Goal: Information Seeking & Learning: Learn about a topic

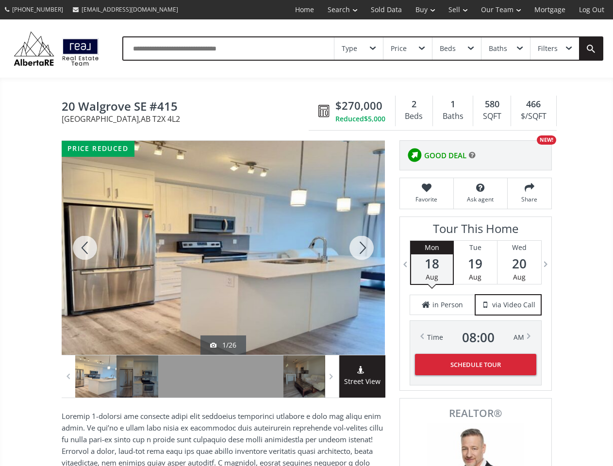
click at [336, 10] on link "Search" at bounding box center [342, 9] width 43 height 19
click at [421, 10] on link "Buy" at bounding box center [425, 9] width 33 height 19
click at [455, 10] on link "Sell" at bounding box center [458, 9] width 33 height 19
click at [500, 10] on link "Our Team" at bounding box center [500, 9] width 53 height 19
click at [592, 10] on link "Log Out" at bounding box center [592, 9] width 39 height 19
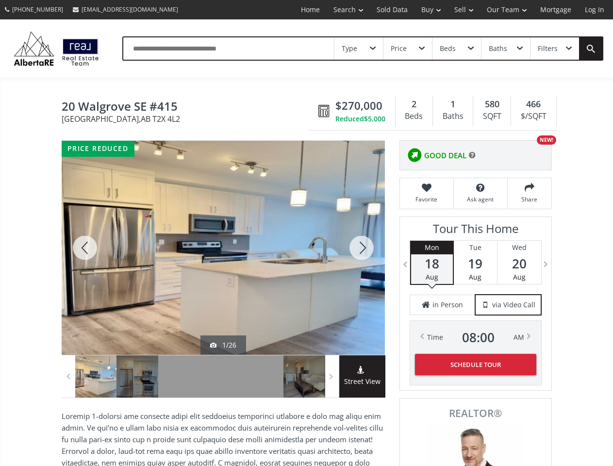
click at [359, 49] on div "Type" at bounding box center [359, 48] width 49 height 22
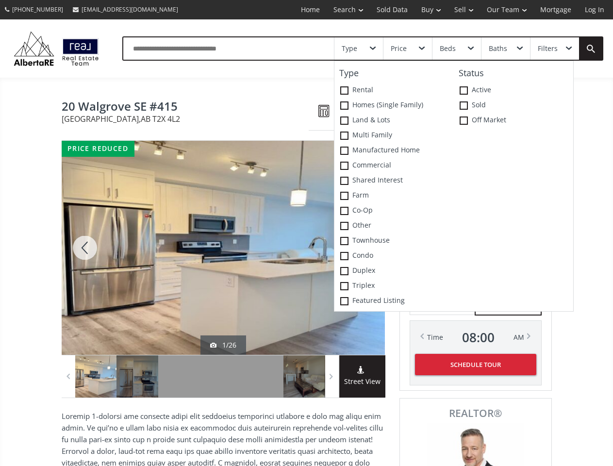
click at [407, 49] on div "Price" at bounding box center [408, 48] width 49 height 22
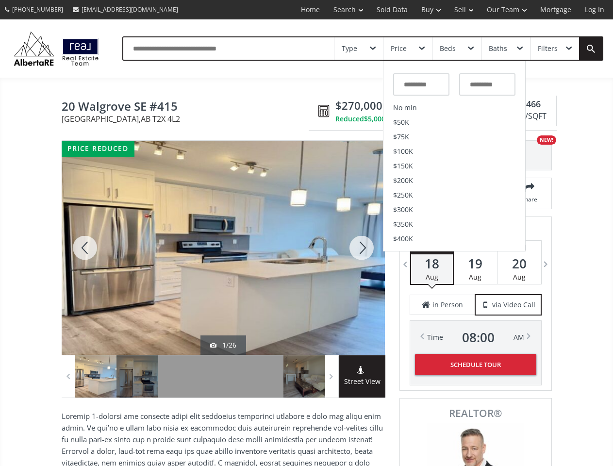
click at [457, 49] on div "Beds" at bounding box center [457, 48] width 49 height 22
click at [506, 49] on div "Baths" at bounding box center [498, 48] width 18 height 7
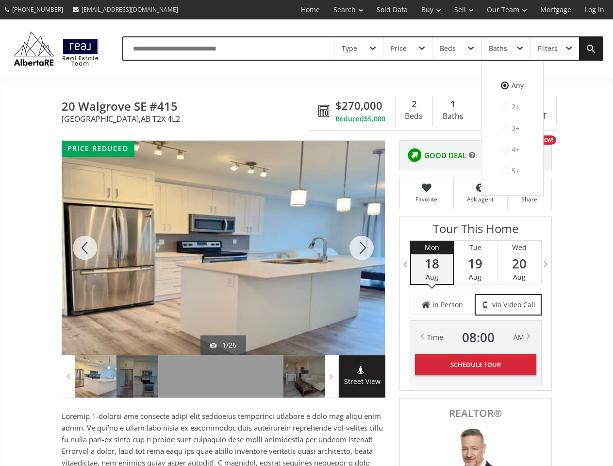
click at [555, 49] on div "Filters" at bounding box center [548, 48] width 20 height 7
